Goal: Register for event/course

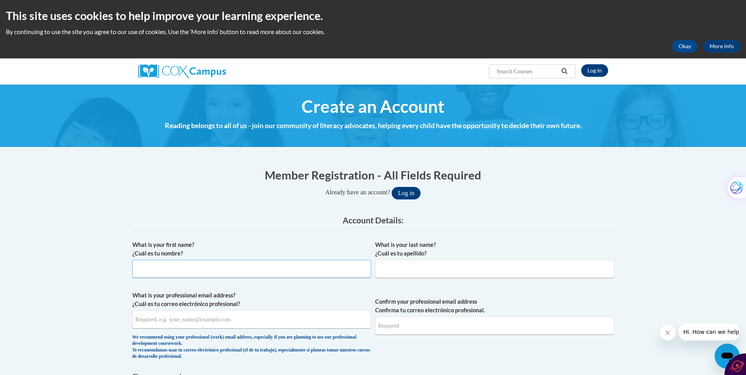
click at [151, 270] on input "What is your first name? ¿Cuál es tu nombre?" at bounding box center [251, 269] width 239 height 18
type input "John"
click at [391, 265] on input "What is your last name? ¿Cuál es tu apellido?" at bounding box center [494, 269] width 239 height 18
type input "Keller"
click at [152, 321] on input "What is your professional email address? ¿Cuál es tu correo electrónico profesi…" at bounding box center [251, 319] width 239 height 18
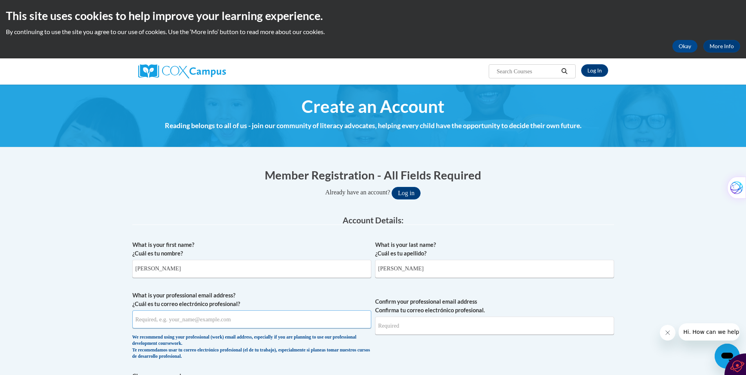
type input "kellerwhitesox@outlook.com"
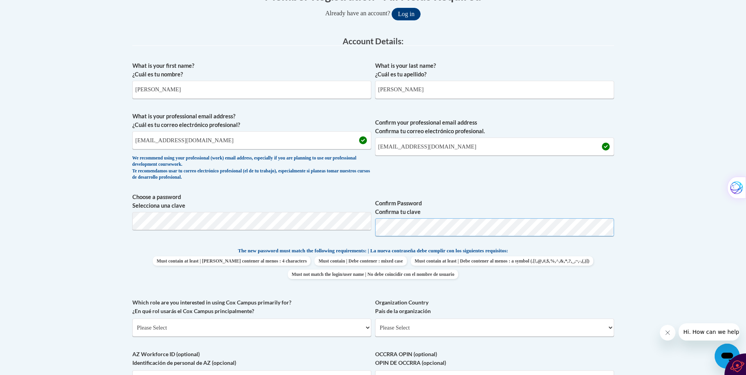
scroll to position [187, 0]
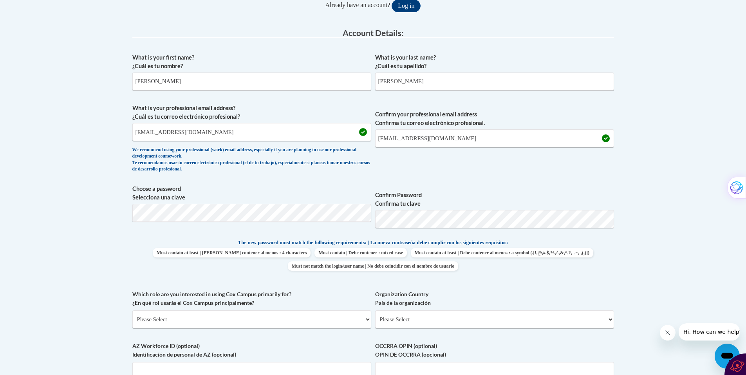
click at [465, 290] on label "Organization Country País de la organización" at bounding box center [494, 298] width 239 height 17
click at [465, 310] on select "Please Select United States | Estados Unidos Outside of the United States | Fue…" at bounding box center [494, 319] width 239 height 18
click at [369, 318] on select "Please Select College/University | Colegio/Universidad Community/Nonprofit Part…" at bounding box center [251, 319] width 239 height 18
click at [679, 158] on body "This site uses cookies to help improve your learning experience. By continuing …" at bounding box center [373, 291] width 746 height 956
click at [369, 319] on select "Please Select College/University | Colegio/Universidad Community/Nonprofit Part…" at bounding box center [251, 319] width 239 height 18
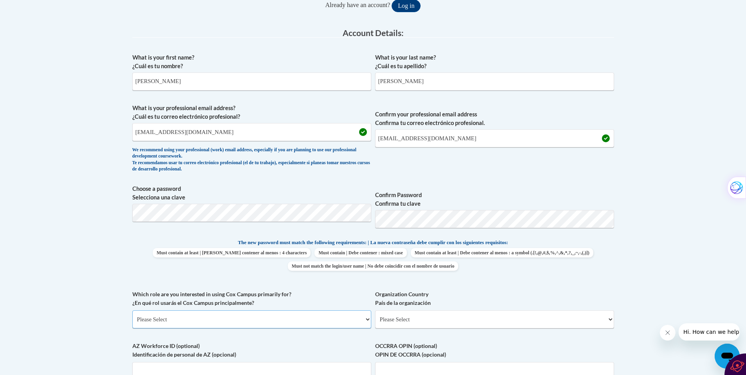
click at [366, 319] on select "Please Select College/University | Colegio/Universidad Community/Nonprofit Part…" at bounding box center [251, 319] width 239 height 18
click at [132, 310] on select "Please Select College/University | Colegio/Universidad Community/Nonprofit Part…" at bounding box center [251, 319] width 239 height 18
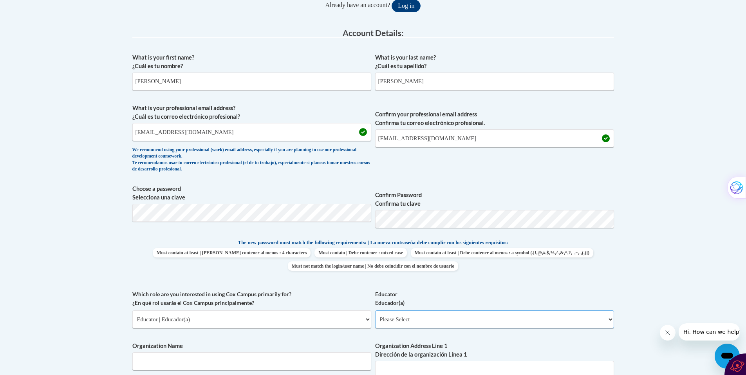
click at [611, 320] on select "Please Select Early Learning/Daycare Teacher/Family Home Care Provider | Maestr…" at bounding box center [494, 319] width 239 height 18
click at [369, 321] on select "Please Select College/University | Colegio/Universidad Community/Nonprofit Part…" at bounding box center [251, 319] width 239 height 18
click at [132, 310] on select "Please Select College/University | Colegio/Universidad Community/Nonprofit Part…" at bounding box center [251, 319] width 239 height 18
click at [608, 320] on select "Please Select Advocate | Defensor(a) Business/Private Company | Negocio o empre…" at bounding box center [494, 319] width 239 height 18
click at [367, 319] on select "Please Select College/University | Colegio/Universidad Community/Nonprofit Part…" at bounding box center [251, 319] width 239 height 18
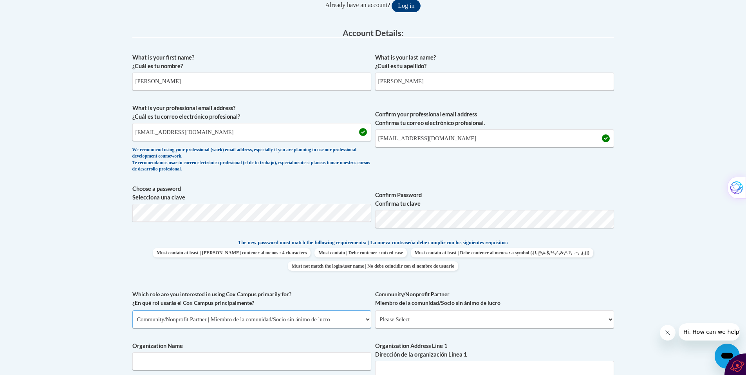
select select "fbf2d438-af2f-41f8-98f1-81c410e29de3"
click at [132, 310] on select "Please Select College/University | Colegio/Universidad Community/Nonprofit Part…" at bounding box center [251, 319] width 239 height 18
click at [609, 319] on select "Please Select Early Learning/Daycare Teacher/Family Home Care Provider | Maestr…" at bounding box center [494, 319] width 239 height 18
select select "5455f13f-8aeb-4200-a53b-f3dbe28286cf"
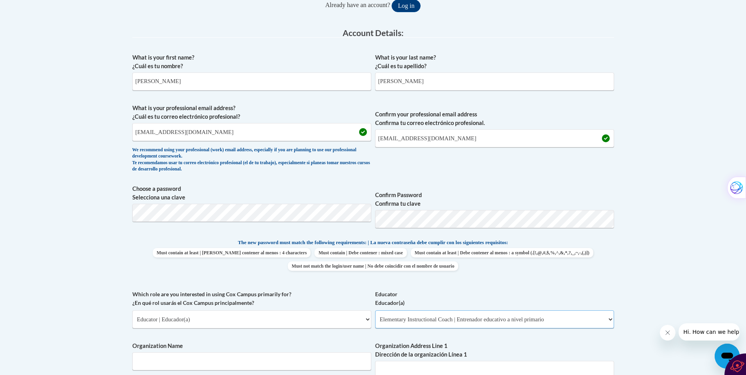
click at [375, 310] on select "Please Select Early Learning/Daycare Teacher/Family Home Care Provider | Maestr…" at bounding box center [494, 319] width 239 height 18
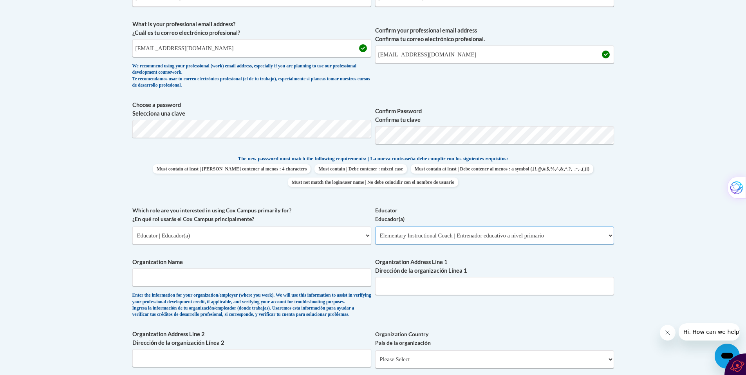
scroll to position [273, 0]
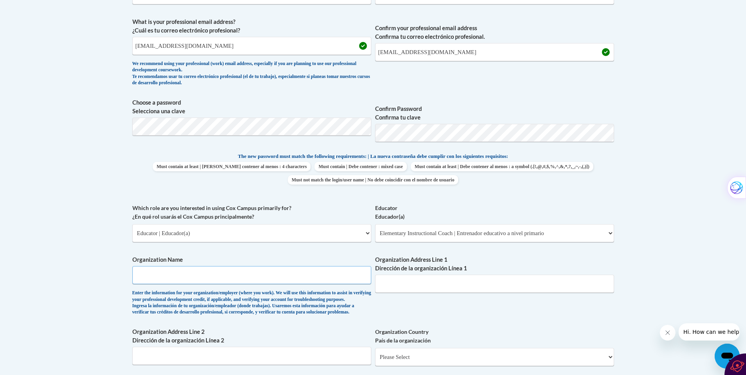
click at [159, 277] on input "Organization Name" at bounding box center [251, 275] width 239 height 18
type input "Agape"
click at [389, 279] on input "Organization Address Line 1 Dirección de la organización Línea 1" at bounding box center [494, 284] width 239 height 18
drag, startPoint x: 396, startPoint y: 285, endPoint x: 391, endPoint y: 285, distance: 5.5
click at [396, 285] on input "Organization Address Line 1 Dirección de la organización Línea 1" at bounding box center [494, 284] width 239 height 18
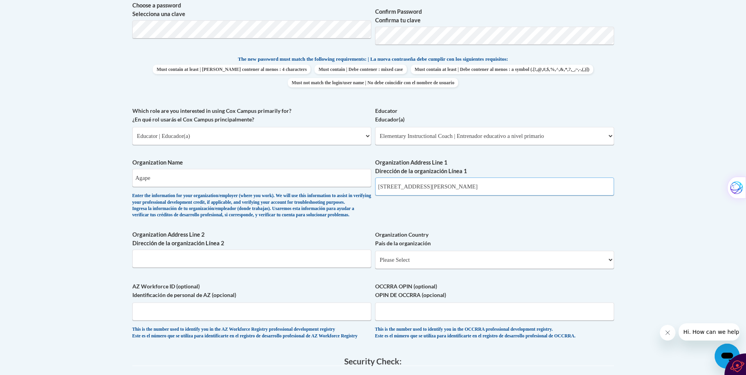
scroll to position [372, 0]
type input "2210 Marietta Blvd NW"
click at [154, 262] on input "Organization Address Line 2 Dirección de la organización Línea 2" at bounding box center [251, 257] width 239 height 18
type input "Atlanta"
click at [611, 268] on select "Please Select United States | Estados Unidos Outside of the United States | Fue…" at bounding box center [494, 259] width 239 height 18
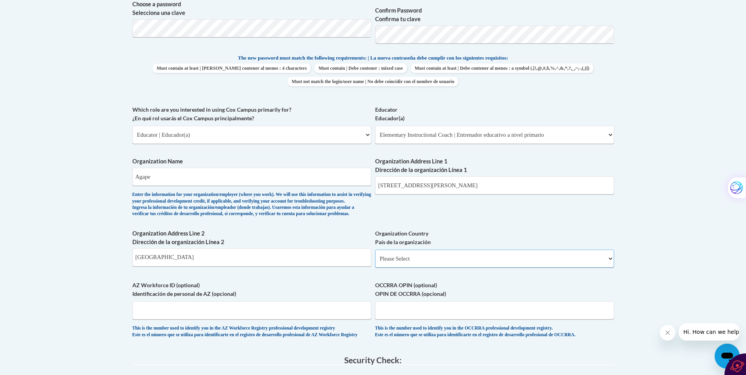
select select "ad49bcad-a171-4b2e-b99c-48b446064914"
click at [375, 262] on select "Please Select United States | Estados Unidos Outside of the United States | Fue…" at bounding box center [494, 259] width 239 height 18
select select
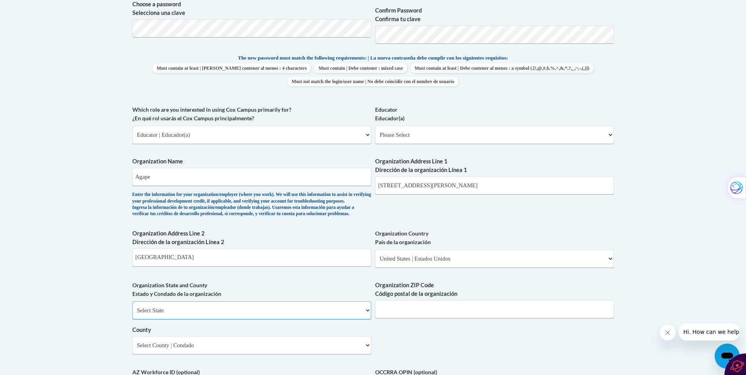
click at [368, 319] on select "Select State Alabama Alaska Arizona Arkansas California Colorado Connecticut De…" at bounding box center [251, 310] width 239 height 18
select select "Georgia"
click at [132, 314] on select "Select State Alabama Alaska Arizona Arkansas California Colorado Connecticut De…" at bounding box center [251, 310] width 239 height 18
click at [421, 318] on input "Organization ZIP Code Código postal de la organización" at bounding box center [494, 309] width 239 height 18
click at [400, 318] on input "Organization ZIP Code Código postal de la organización" at bounding box center [494, 309] width 239 height 18
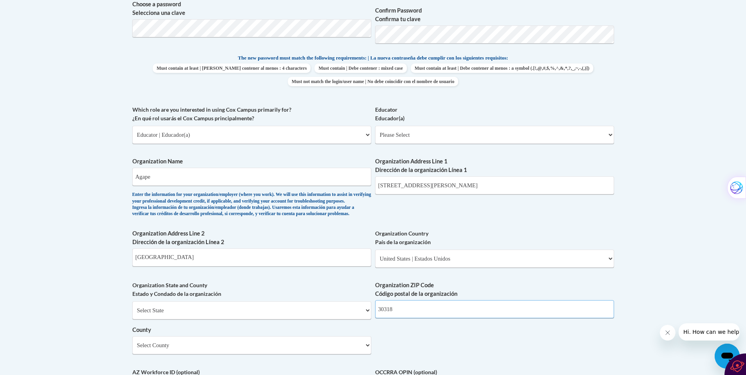
type input "30318"
click at [369, 354] on select "Select County Appling Atkinson Bacon Baker Baldwin Banks Barrow Bartow Ben Hill…" at bounding box center [251, 345] width 239 height 18
select select "Fulton"
click at [132, 349] on select "Select County Appling Atkinson Bacon Baker Baldwin Banks Barrow Bartow Ben Hill…" at bounding box center [251, 345] width 239 height 18
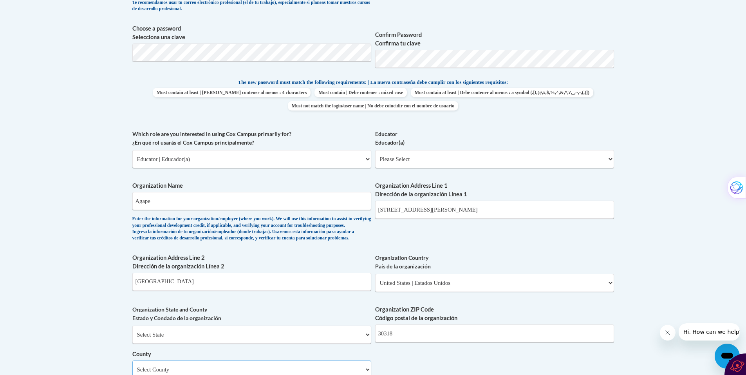
scroll to position [350, 0]
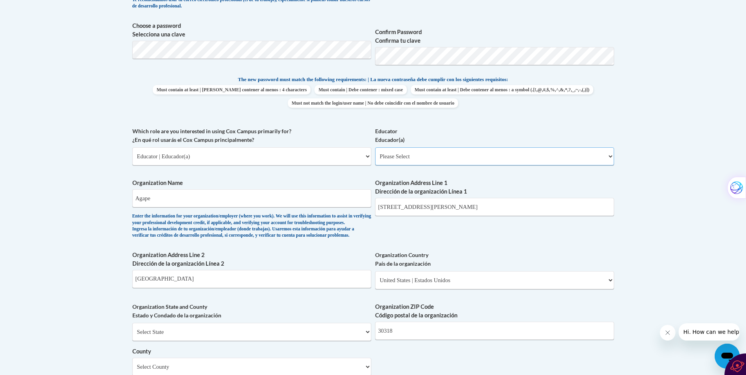
click at [613, 155] on select "Please Select Early Learning/Daycare Teacher/Family Home Care Provider | Maestr…" at bounding box center [494, 156] width 239 height 18
select select "5455f13f-8aeb-4200-a53b-f3dbe28286cf"
click at [375, 147] on select "Please Select Early Learning/Daycare Teacher/Family Home Care Provider | Maestr…" at bounding box center [494, 156] width 239 height 18
select select "null"
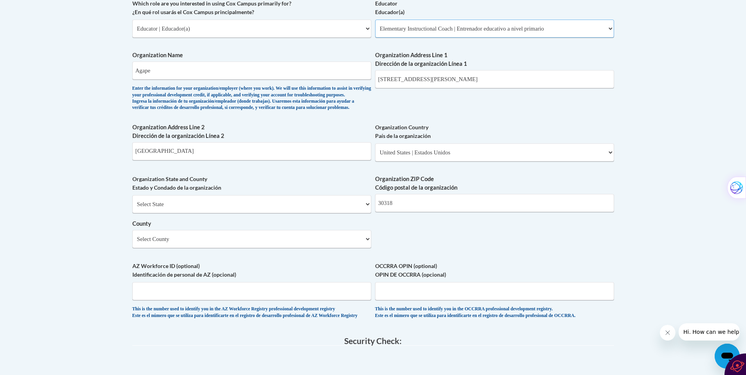
scroll to position [479, 0]
click at [367, 212] on select "Select State Alabama Alaska Arizona Arkansas California Colorado Connecticut De…" at bounding box center [251, 203] width 239 height 18
select select "Georgia"
click at [132, 207] on select "Select State Alabama Alaska Arizona Arkansas California Colorado Connecticut De…" at bounding box center [251, 203] width 239 height 18
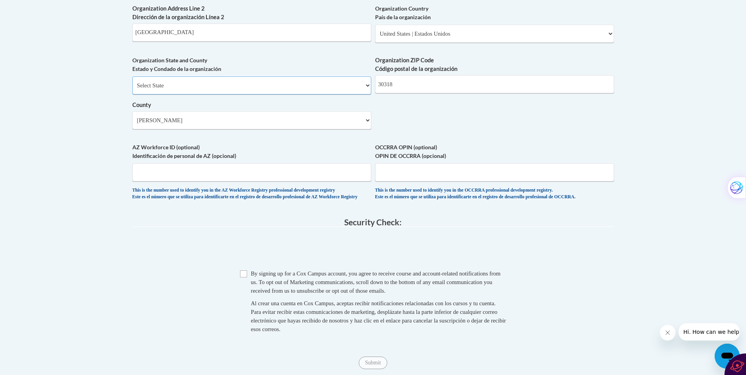
scroll to position [602, 0]
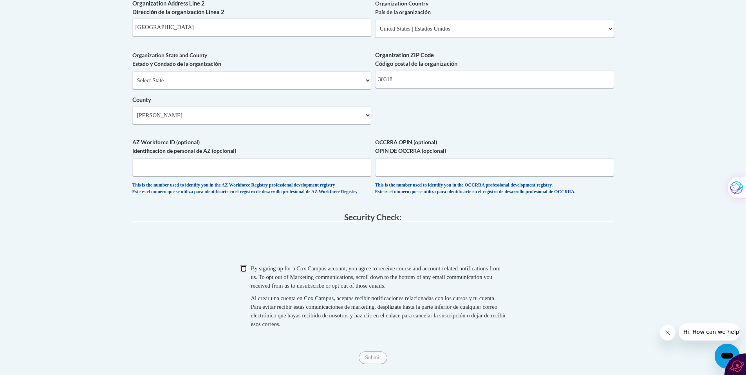
click at [244, 272] on input "Checkbox" at bounding box center [243, 268] width 7 height 7
checkbox input "true"
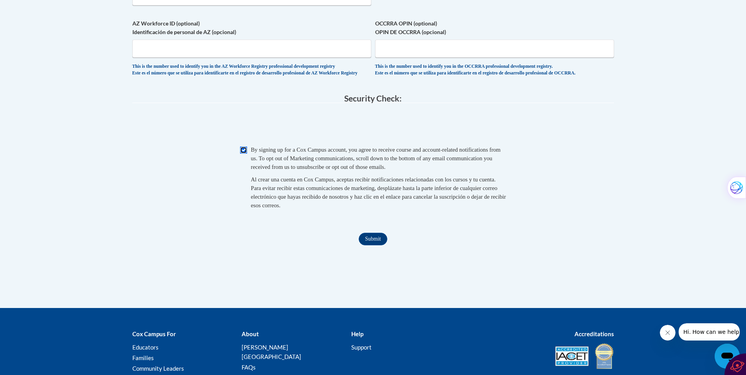
scroll to position [740, 0]
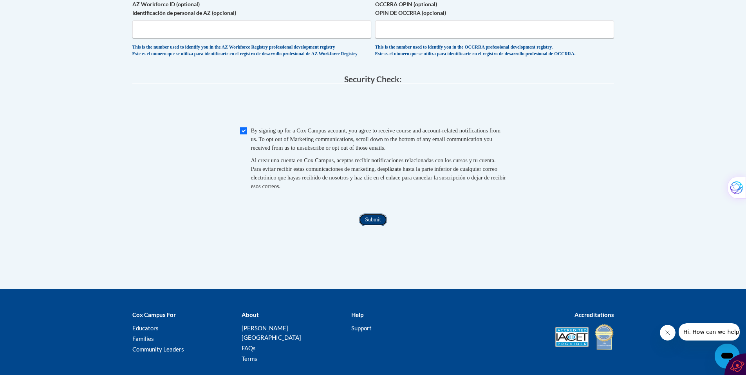
click at [371, 226] on input "Submit" at bounding box center [373, 220] width 28 height 13
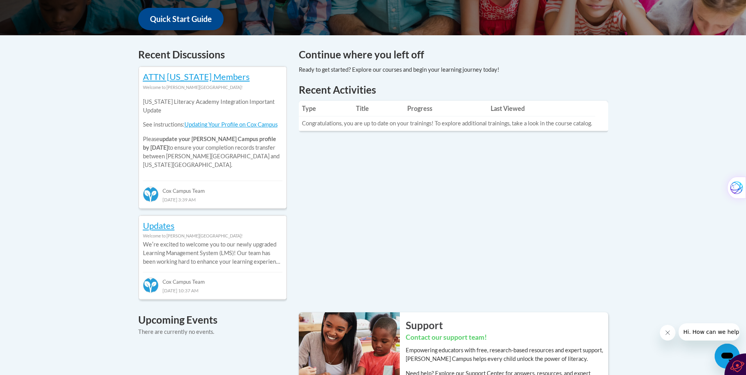
scroll to position [301, 0]
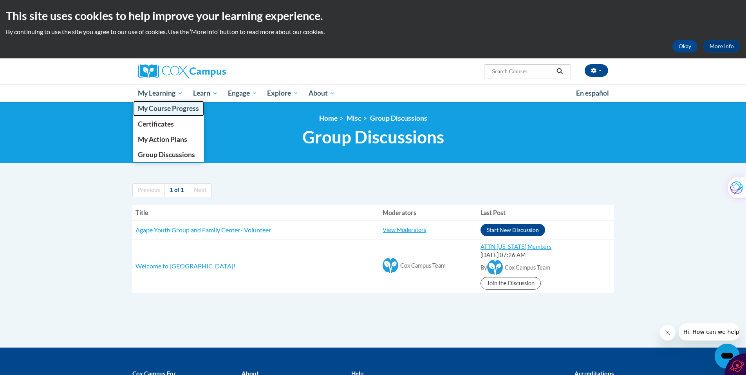
click at [176, 108] on span "My Course Progress" at bounding box center [168, 108] width 61 height 8
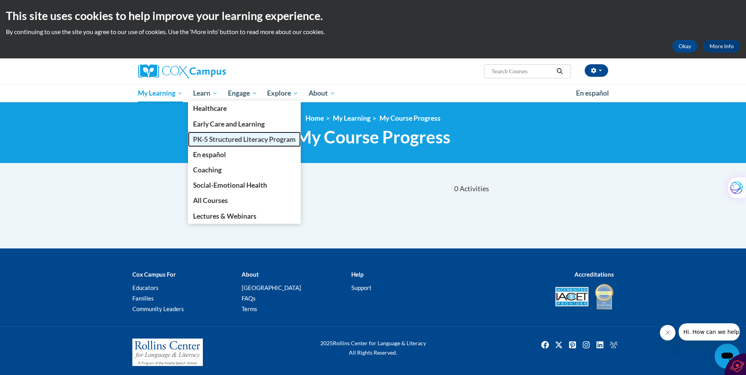
click at [214, 139] on span "PK-5 Structured Literacy Program" at bounding box center [244, 139] width 103 height 8
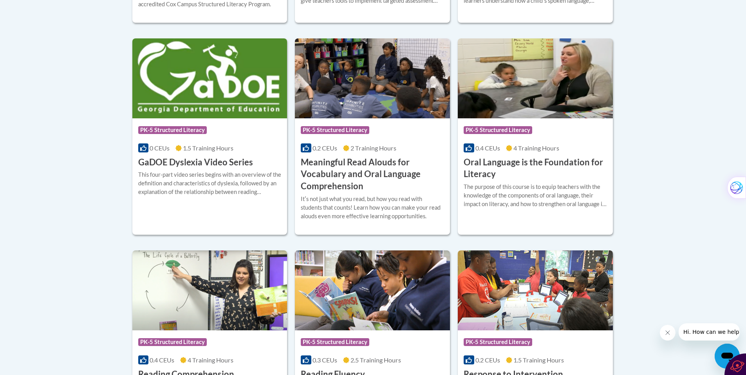
scroll to position [506, 0]
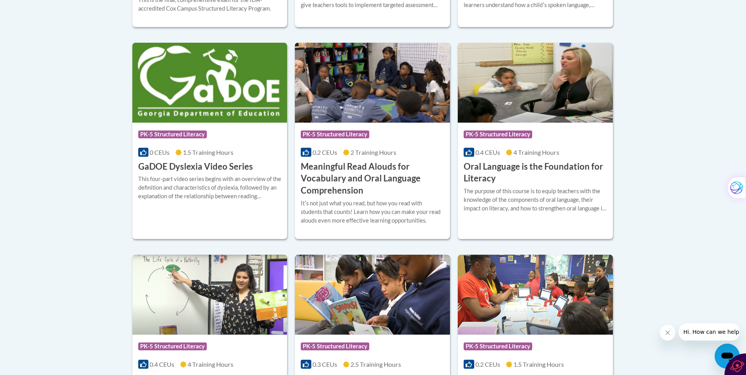
click at [366, 177] on h3 "Meaningful Read Alouds for Vocabulary and Oral Language Comprehension" at bounding box center [372, 179] width 143 height 36
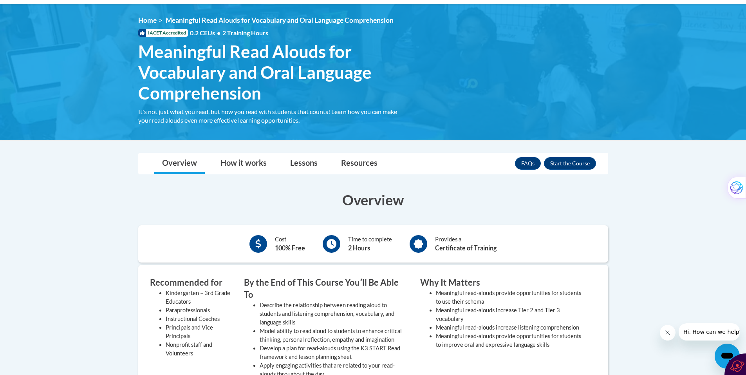
scroll to position [96, 0]
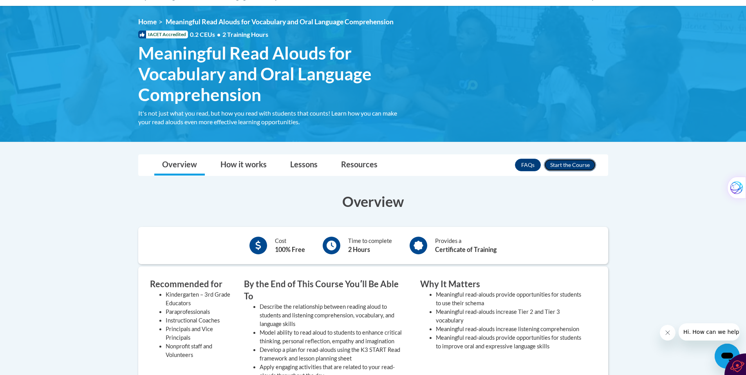
click at [563, 161] on button "Enroll" at bounding box center [570, 165] width 52 height 13
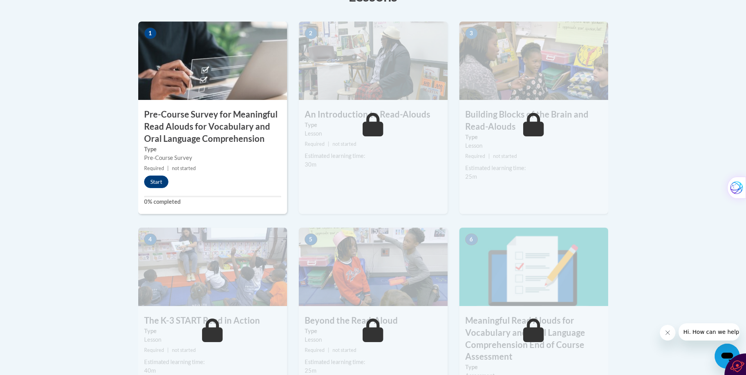
scroll to position [262, 0]
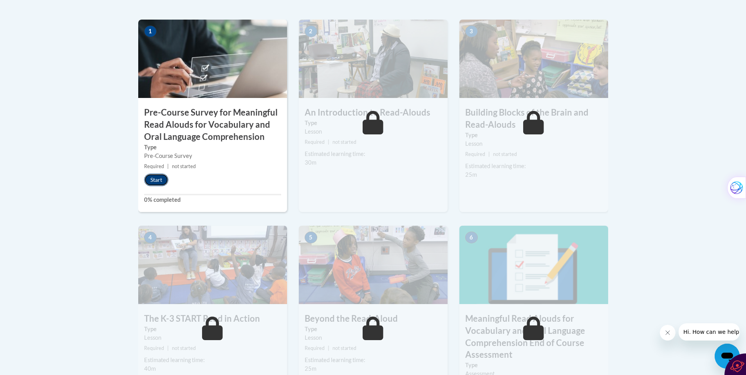
click at [158, 181] on button "Start" at bounding box center [156, 180] width 24 height 13
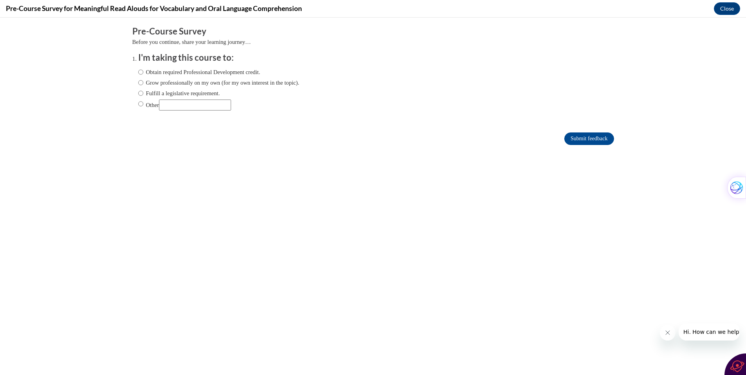
scroll to position [0, 0]
click at [168, 103] on input "Other" at bounding box center [195, 105] width 72 height 11
type input "v"
type input "literacy leader volunteer"
click at [139, 103] on input "Other" at bounding box center [140, 104] width 5 height 9
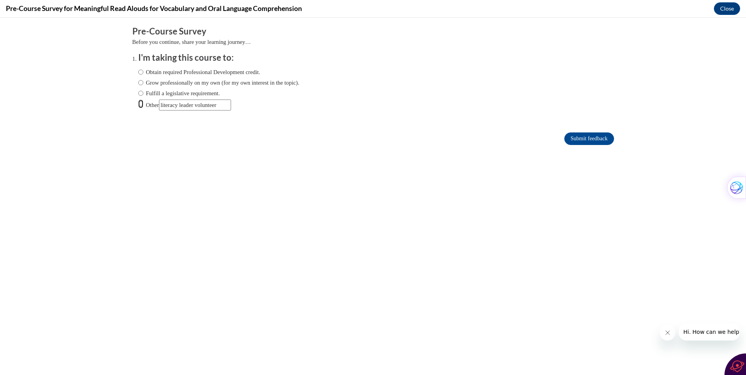
radio input "true"
click at [585, 138] on input "Submit feedback" at bounding box center [589, 138] width 49 height 13
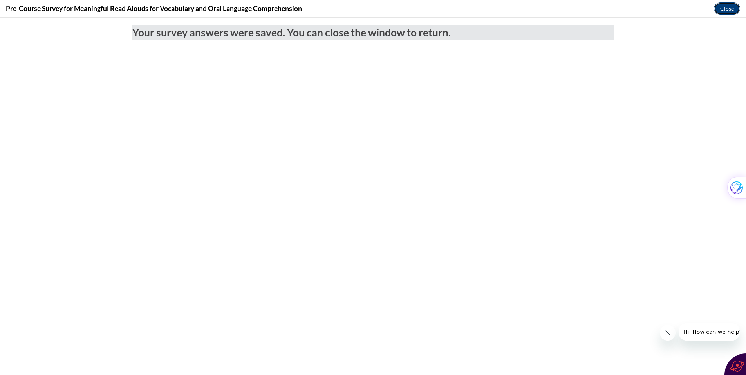
click at [732, 5] on button "Close" at bounding box center [727, 8] width 26 height 13
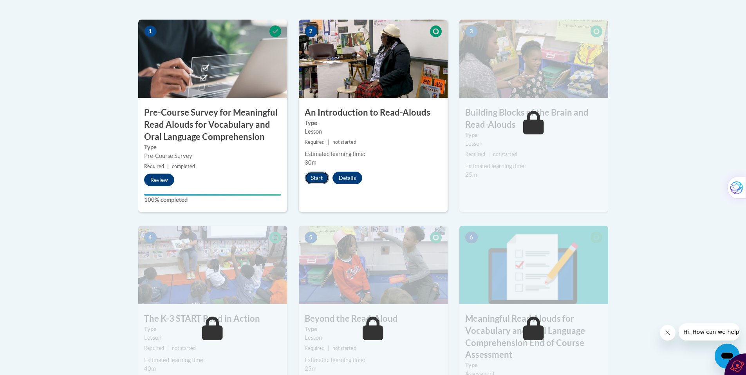
click at [318, 179] on button "Start" at bounding box center [317, 178] width 24 height 13
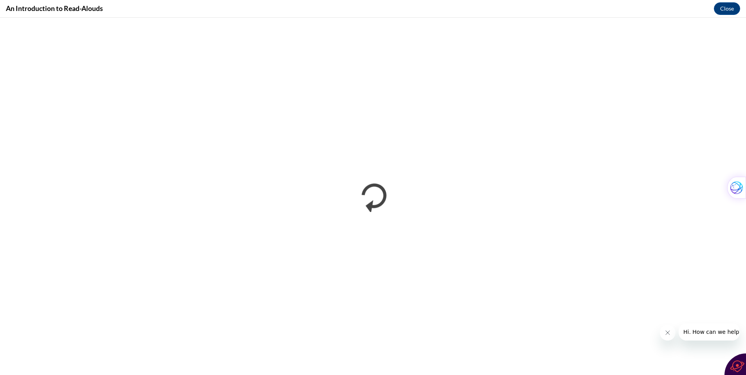
scroll to position [389, 0]
click at [669, 333] on icon "Close message from company" at bounding box center [668, 333] width 6 height 6
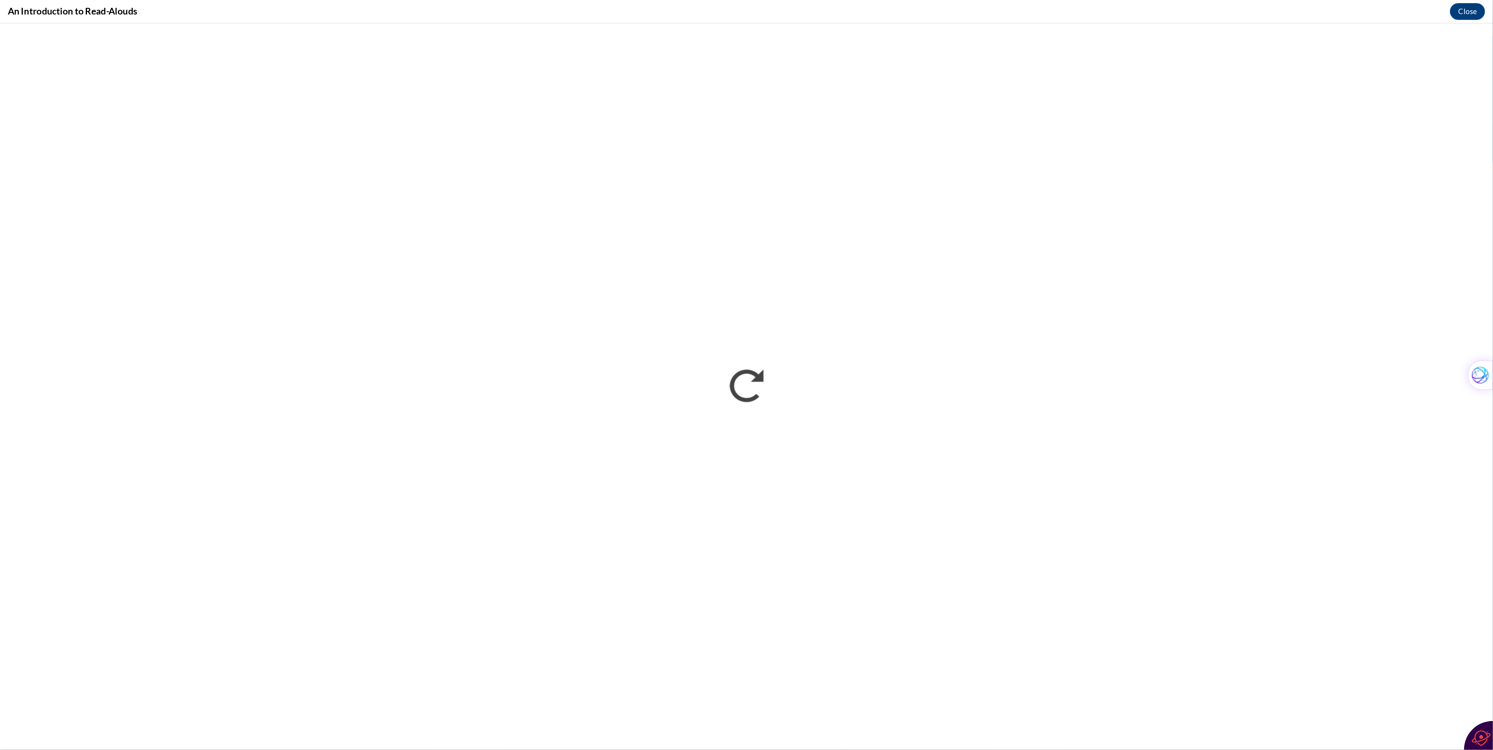
scroll to position [78, 0]
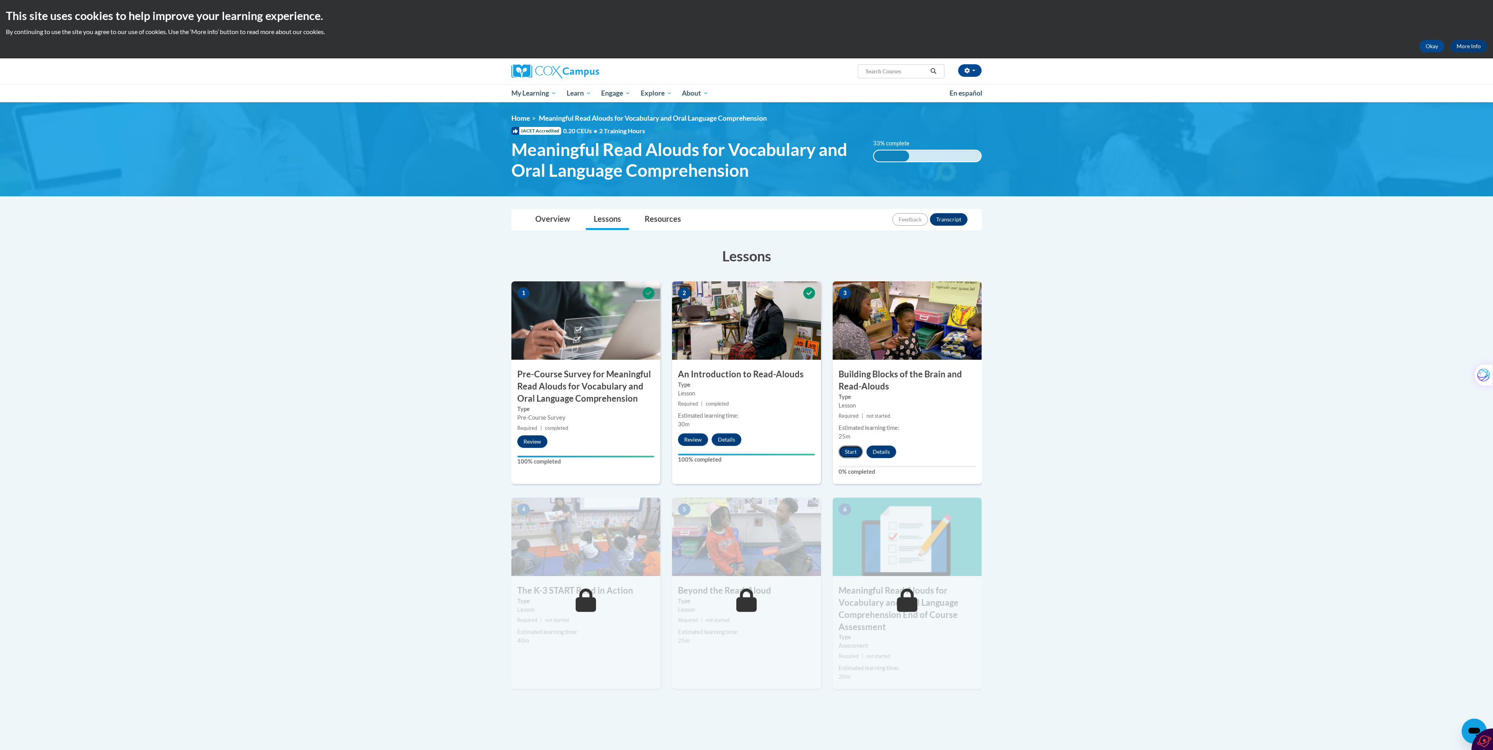
click at [848, 451] on button "Start" at bounding box center [850, 451] width 24 height 13
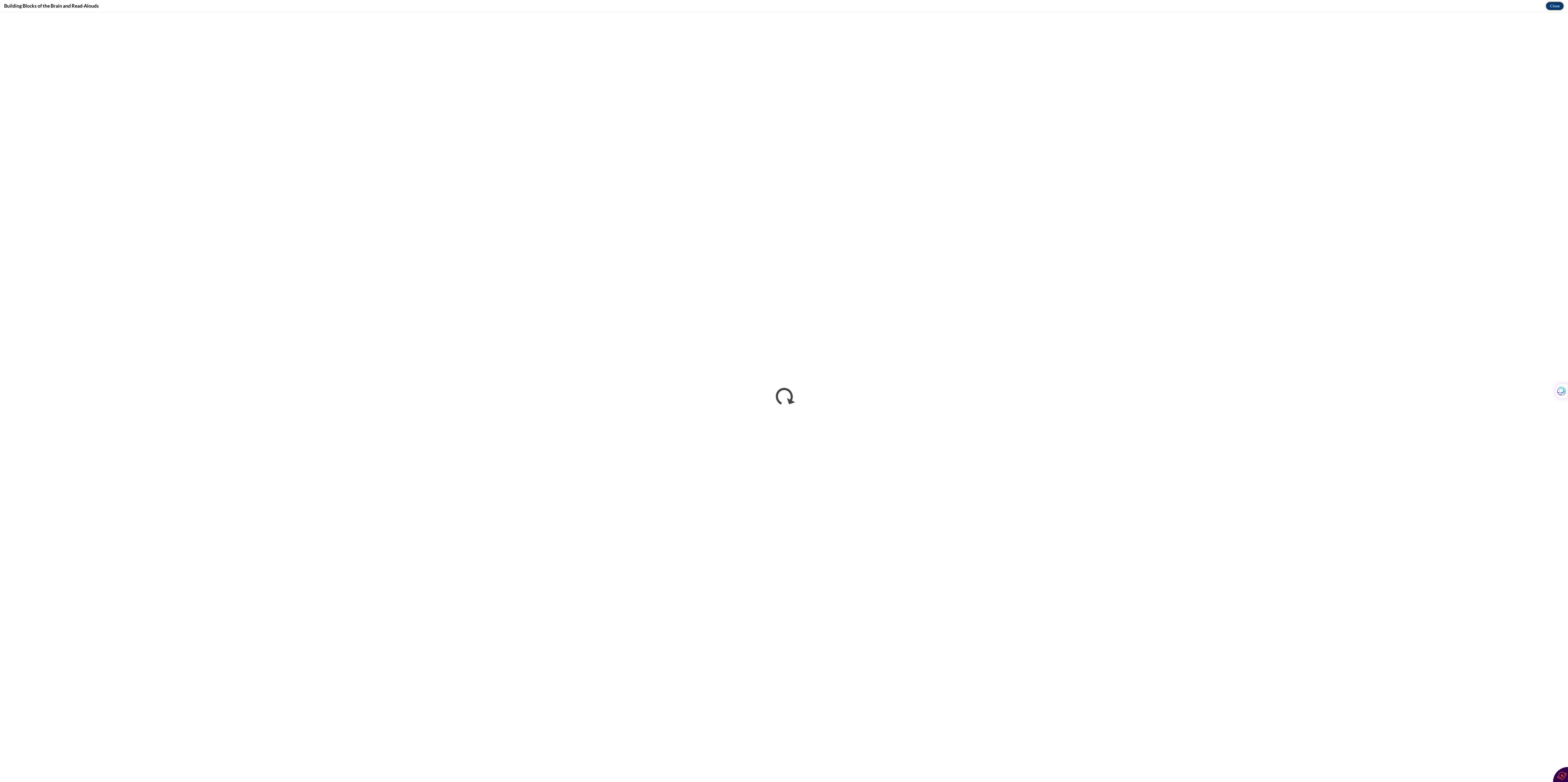
click at [1037, 5] on button "Close" at bounding box center [1555, 6] width 18 height 9
